Goal: Task Accomplishment & Management: Manage account settings

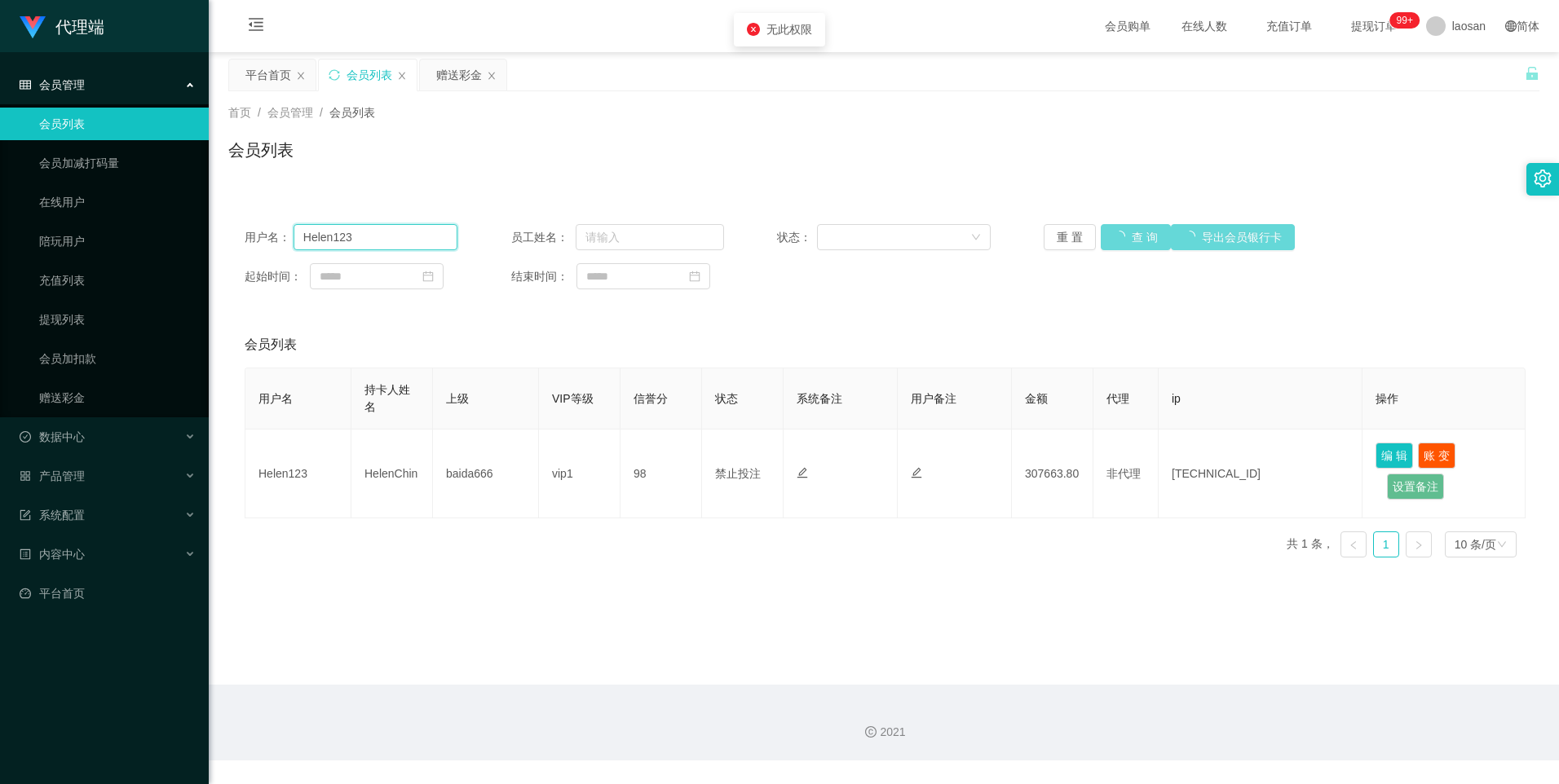
click at [410, 240] on input "Helen123" at bounding box center [376, 237] width 165 height 26
drag, startPoint x: 1140, startPoint y: 233, endPoint x: 985, endPoint y: 208, distance: 157.0
click at [1140, 233] on div "重 置 查 询 导出会员银行卡" at bounding box center [1150, 237] width 213 height 26
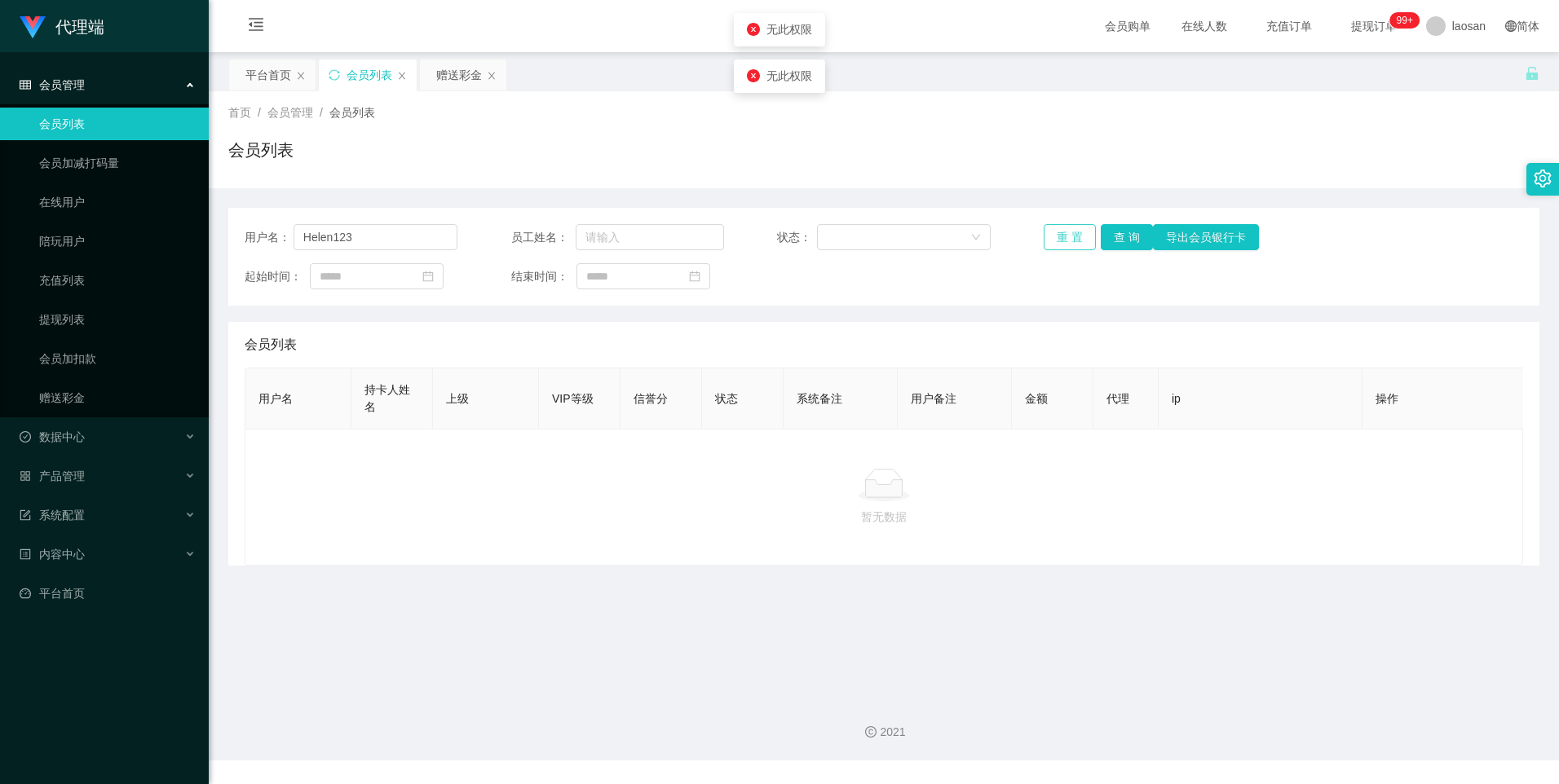
type input "Helen123"
click at [1064, 232] on button "重 置" at bounding box center [1070, 237] width 52 height 26
drag, startPoint x: 436, startPoint y: 242, endPoint x: 142, endPoint y: 227, distance: 294.4
click at [142, 227] on section "代理端 会员管理 会员列表 会员加减打码量 在线用户 陪玩用户 充值列表 提现列表 会员加扣款 赠送彩金 数据中心 产品管理 系统配置 内容中心 平台首页 保…" at bounding box center [780, 380] width 1559 height 760
click at [1146, 246] on button "查 询" at bounding box center [1144, 237] width 52 height 26
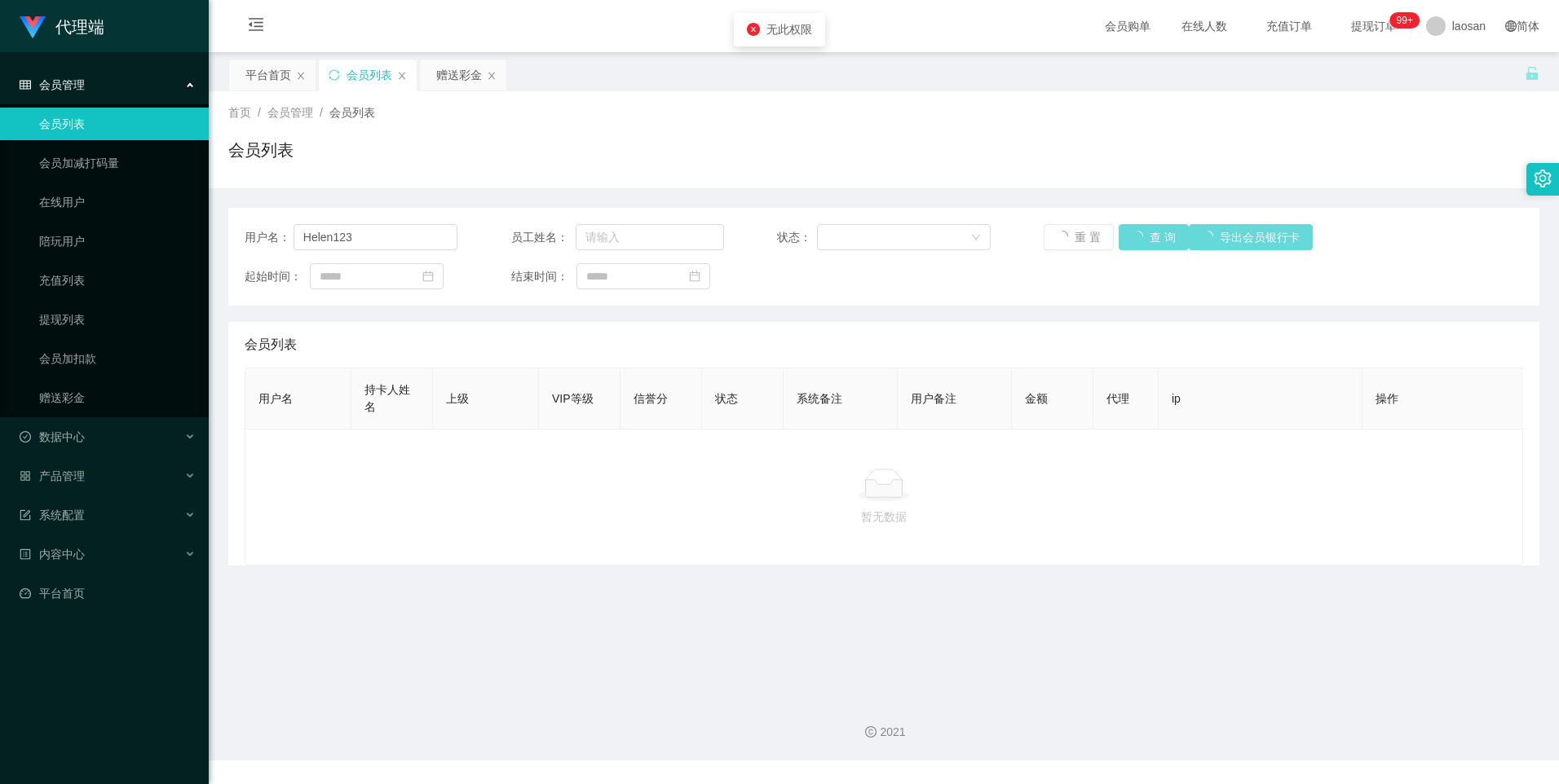
click at [1152, 232] on div "重 置 查 询 导出会员银行卡" at bounding box center [1150, 237] width 213 height 26
drag, startPoint x: 1193, startPoint y: 105, endPoint x: 1034, endPoint y: 115, distance: 159.3
click at [1190, 106] on div "首页 / 会员管理 / 会员列表 /" at bounding box center [884, 112] width 1311 height 17
click at [1478, 32] on div "laosan" at bounding box center [1457, 26] width 80 height 52
click at [1460, 71] on div "平台首页 会员列表 赠送彩金" at bounding box center [877, 86] width 1297 height 57
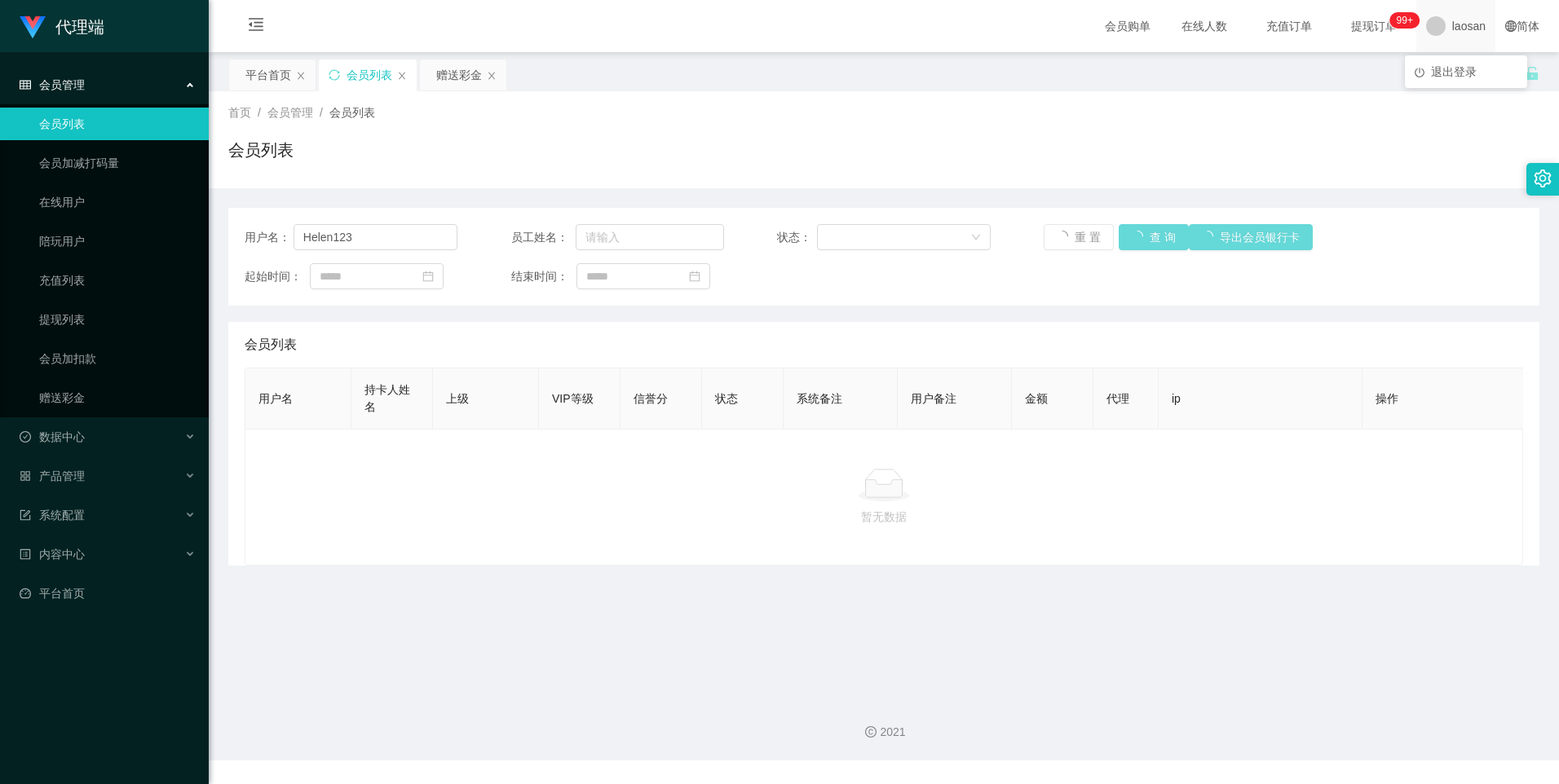
click at [1438, 26] on div "laosan" at bounding box center [1457, 26] width 80 height 52
click at [1443, 73] on span "退出登录" at bounding box center [1455, 72] width 46 height 13
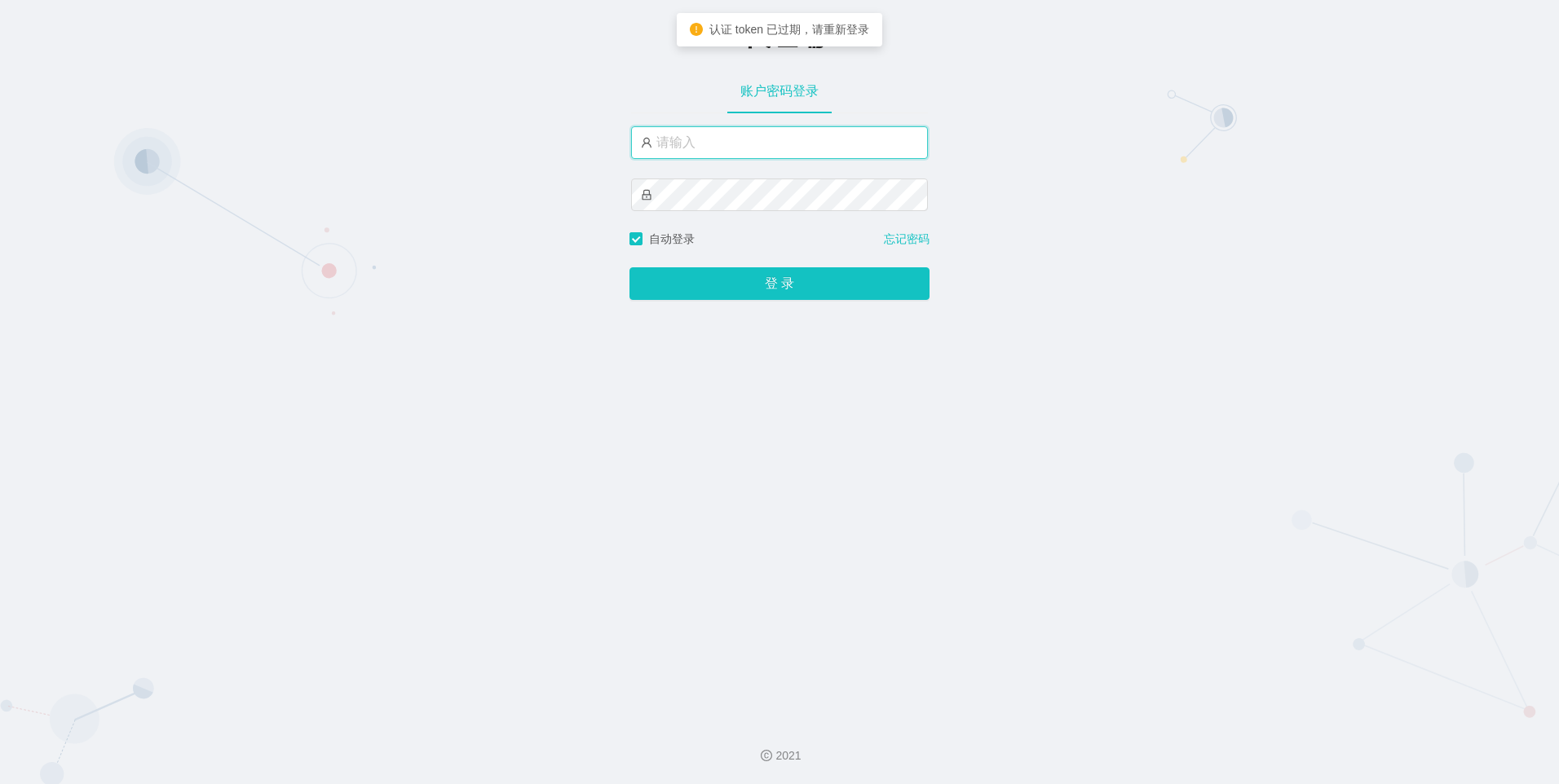
type input "laosan2hao"
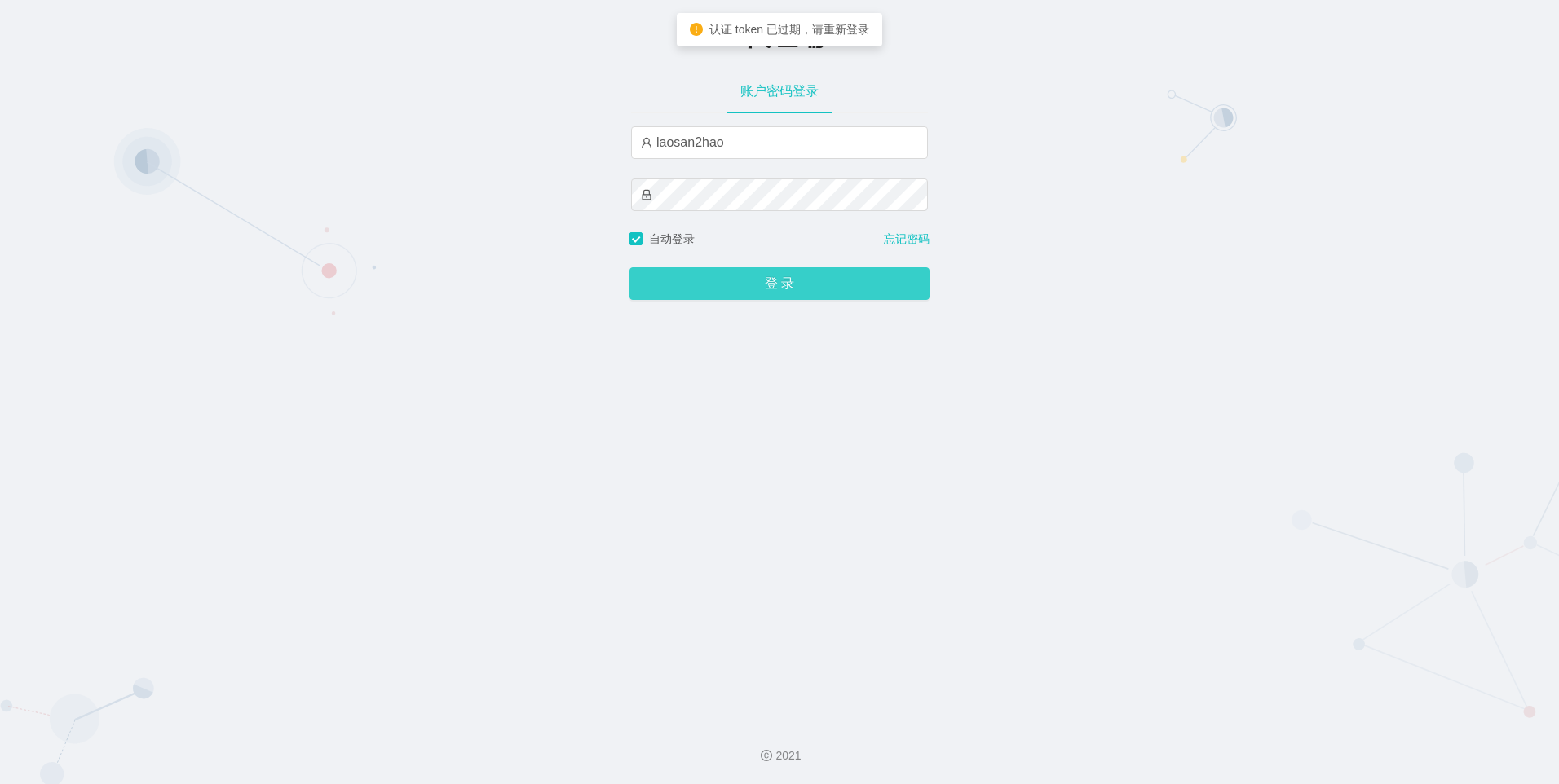
click at [682, 274] on button "登 录" at bounding box center [780, 283] width 300 height 33
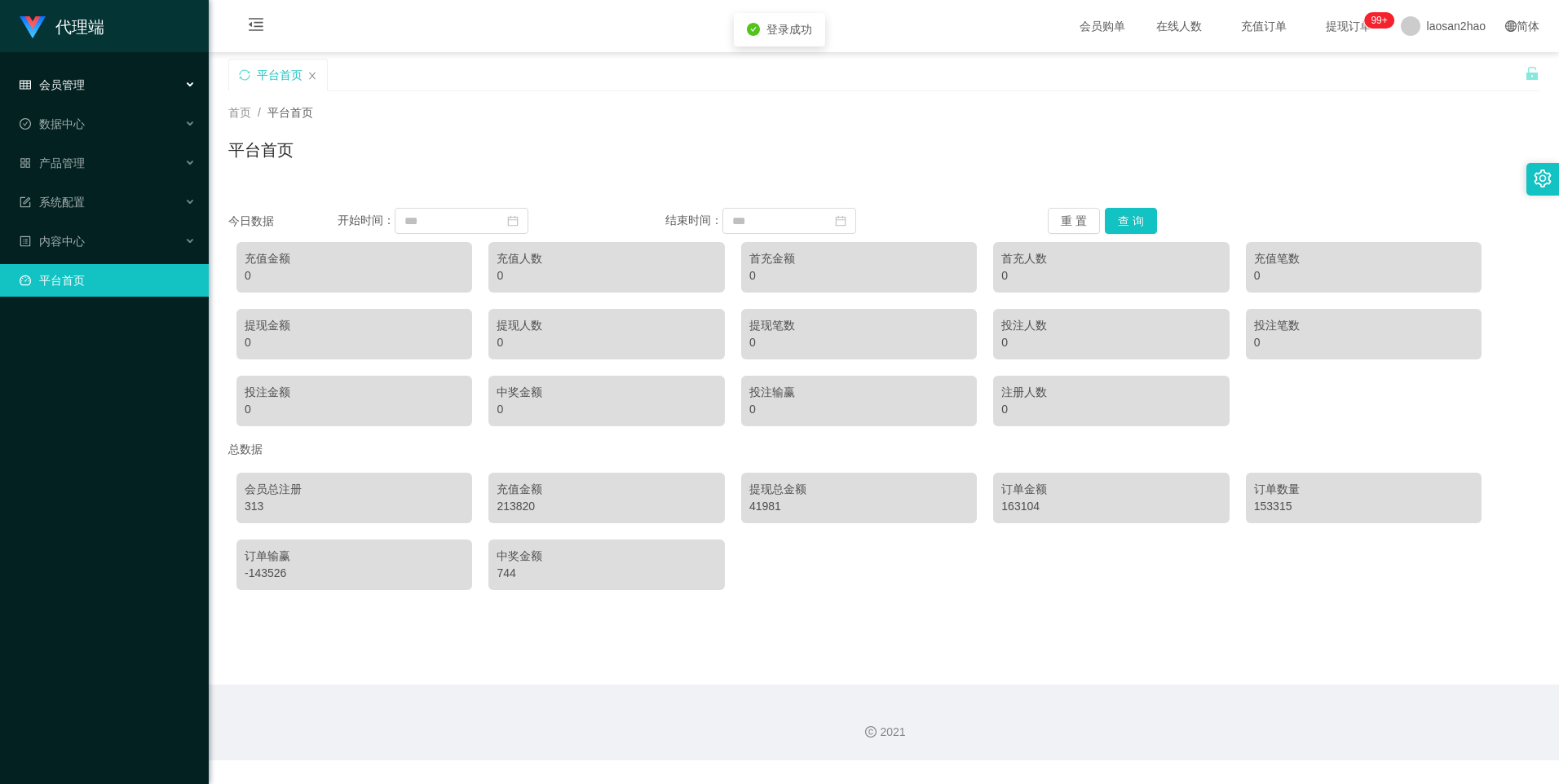
click at [73, 87] on span "会员管理" at bounding box center [53, 84] width 66 height 13
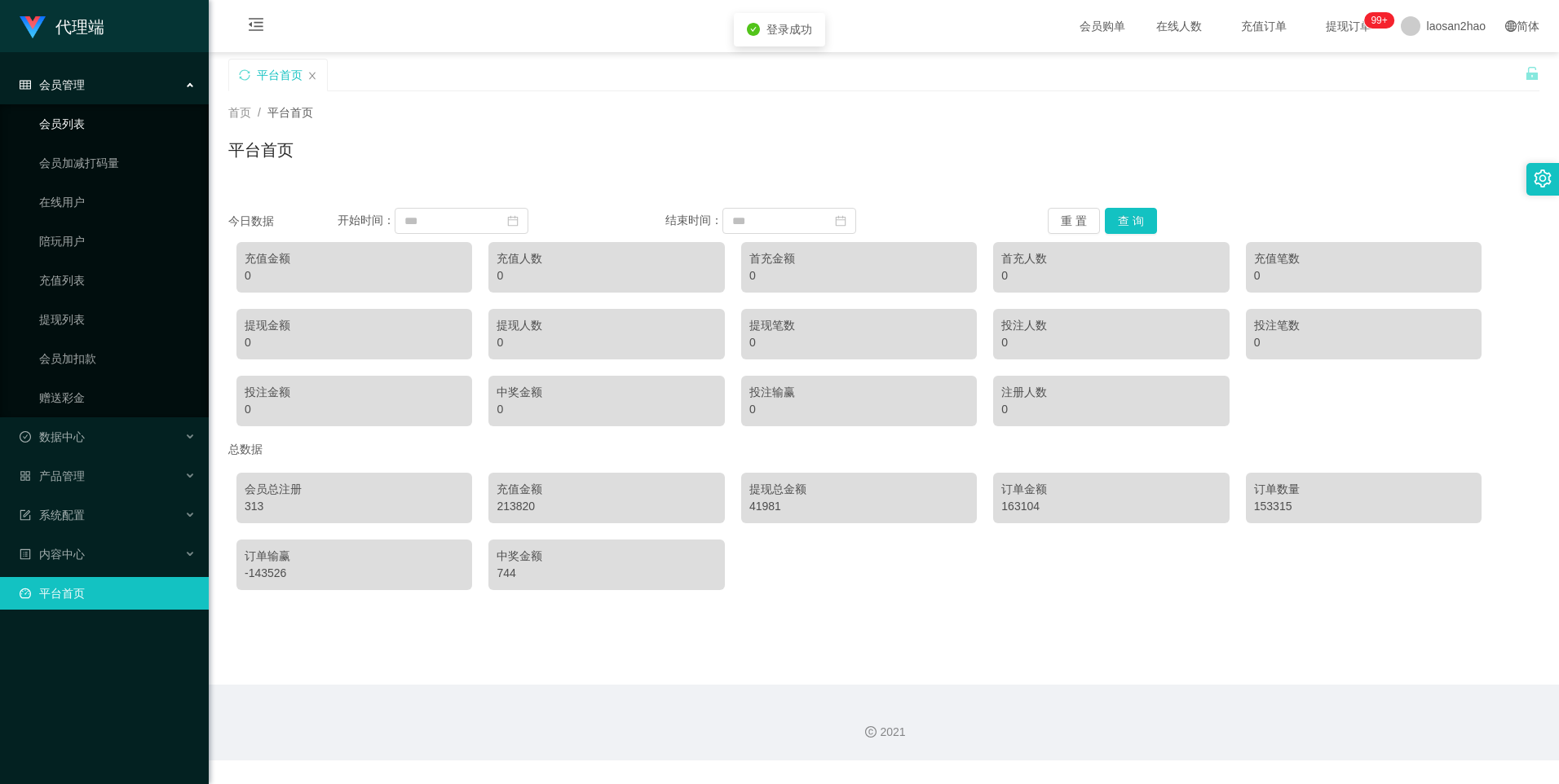
drag, startPoint x: 62, startPoint y: 122, endPoint x: 75, endPoint y: 120, distance: 13.2
click at [62, 122] on link "会员列表" at bounding box center [116, 123] width 156 height 33
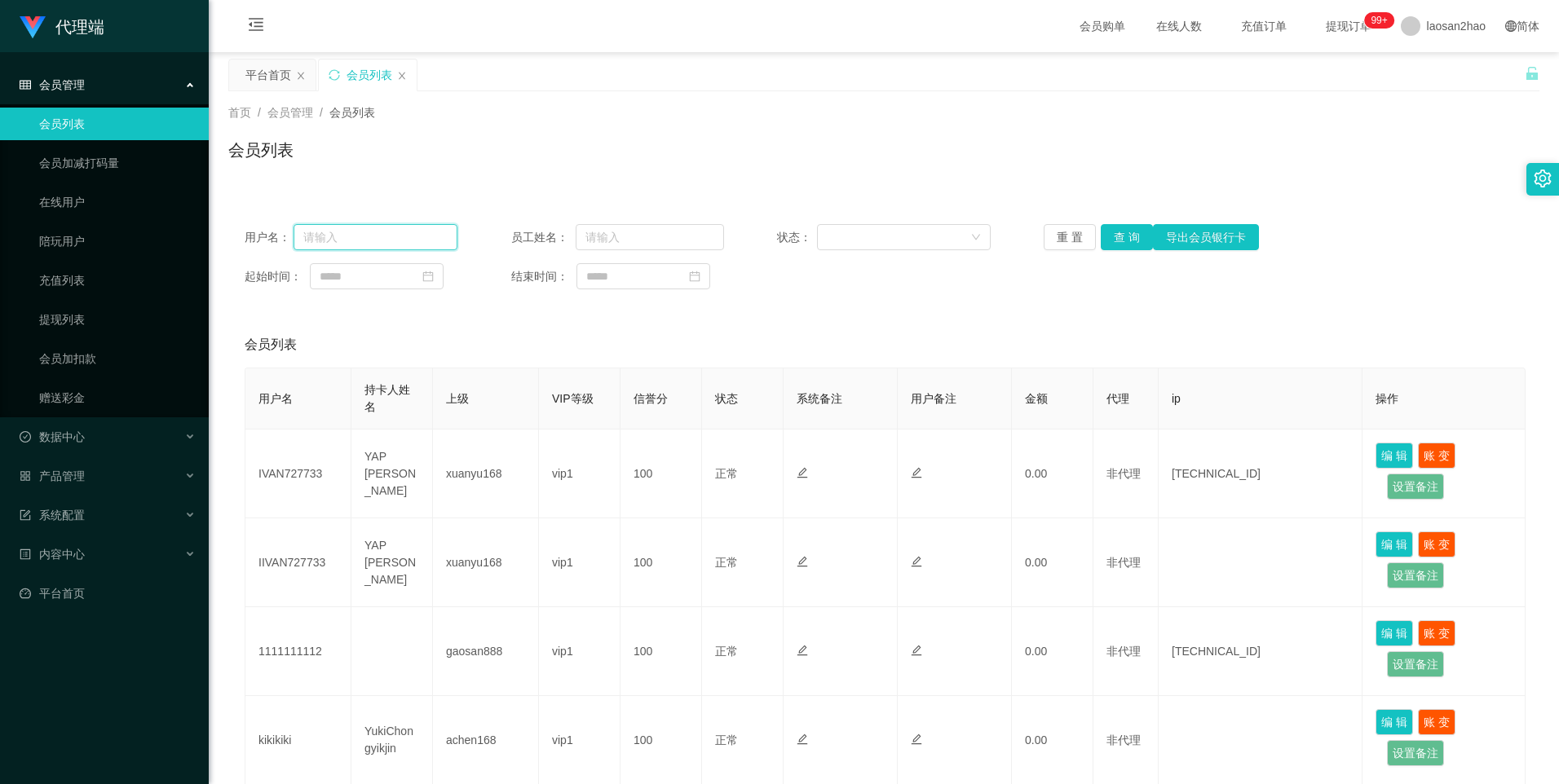
click at [379, 233] on input "text" at bounding box center [376, 237] width 165 height 26
paste input "Helen123"
type input "Helen123"
click at [1130, 240] on button "查 询" at bounding box center [1126, 237] width 52 height 26
